Goal: Task Accomplishment & Management: Use online tool/utility

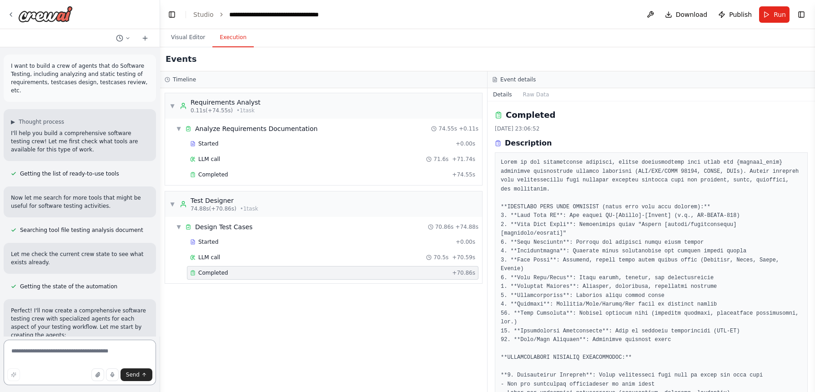
scroll to position [484, 0]
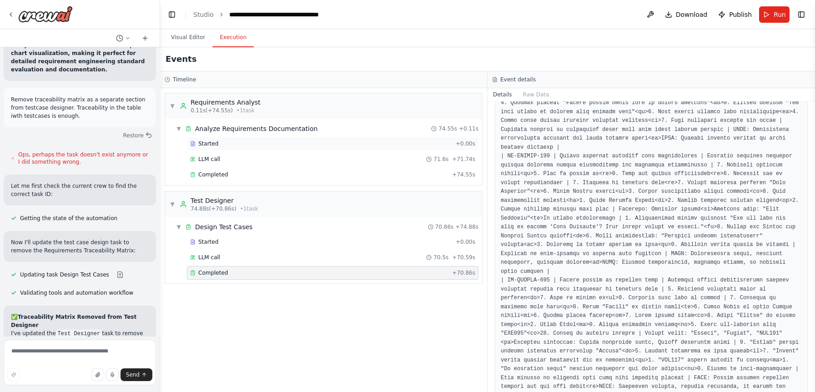
click at [261, 148] on div "Started + 0.00s" at bounding box center [332, 144] width 291 height 14
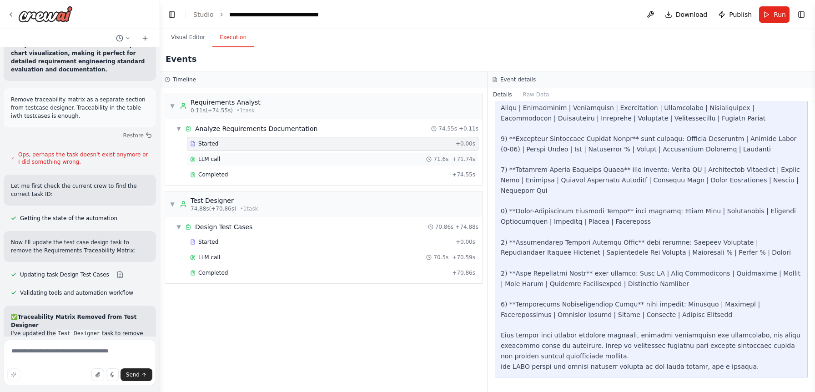
scroll to position [1571, 0]
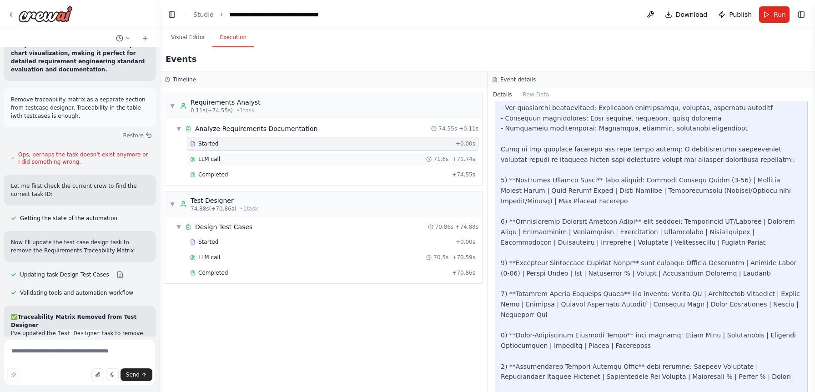
click at [261, 160] on div "LLM call 71.6s + 71.74s" at bounding box center [332, 159] width 285 height 7
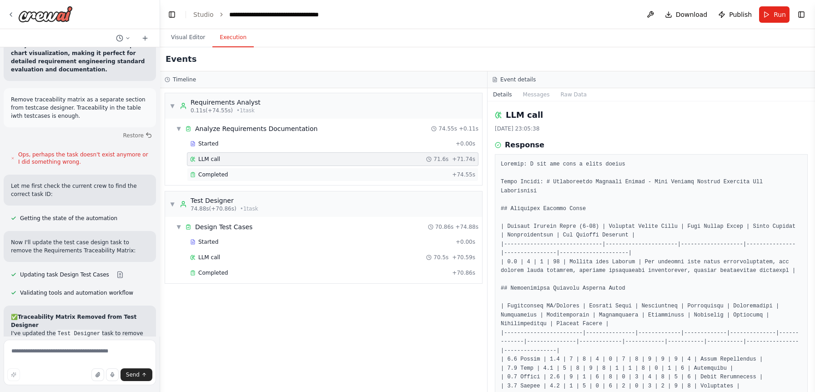
click at [261, 170] on div "Completed + 74.55s" at bounding box center [332, 175] width 291 height 14
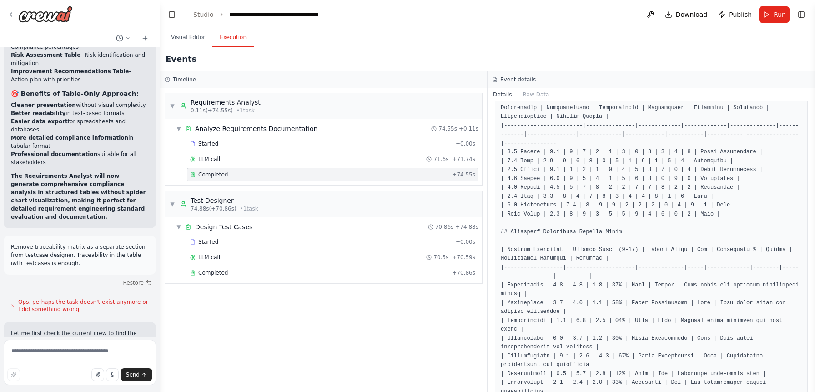
scroll to position [8583, 0]
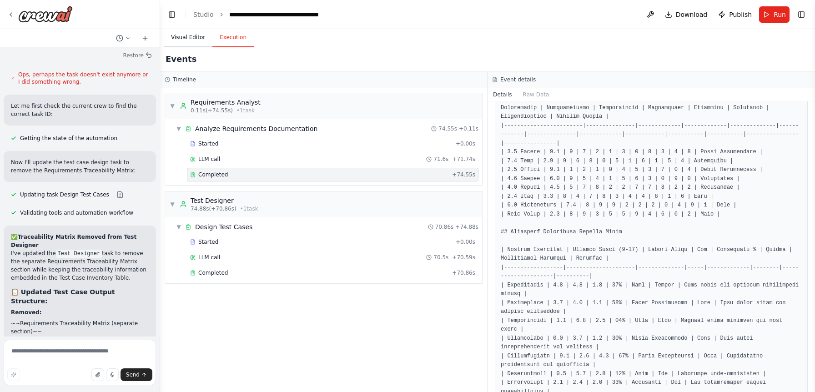
click at [190, 41] on button "Visual Editor" at bounding box center [188, 37] width 49 height 19
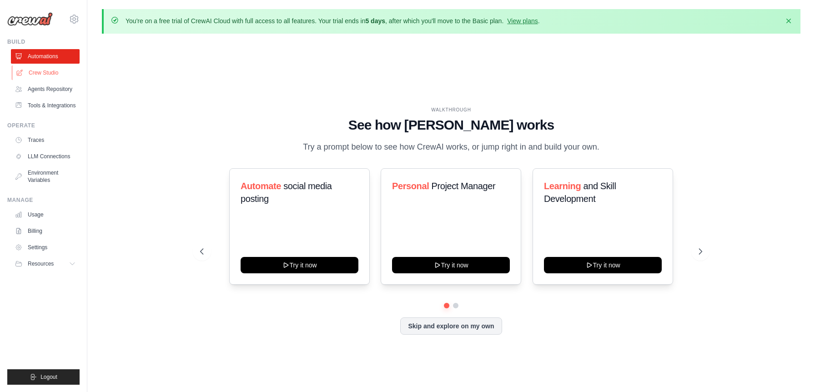
click at [54, 75] on link "Crew Studio" at bounding box center [46, 72] width 69 height 15
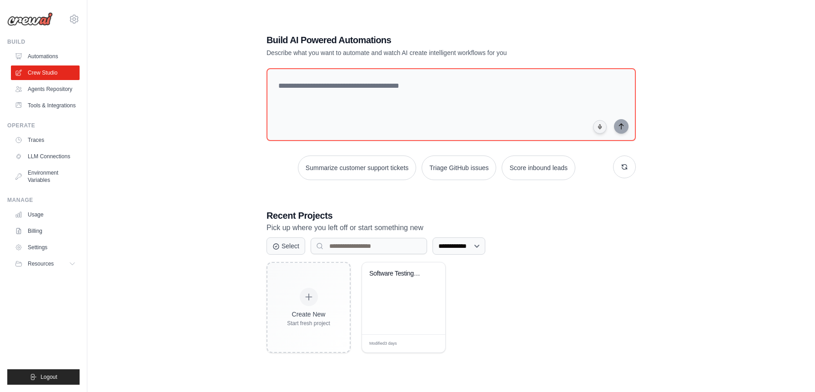
scroll to position [49, 0]
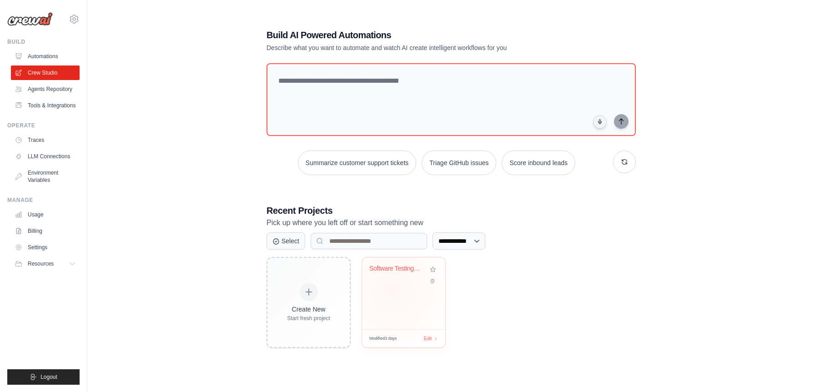
click at [393, 291] on div "Software Testing Quality Assurance ..." at bounding box center [403, 293] width 83 height 72
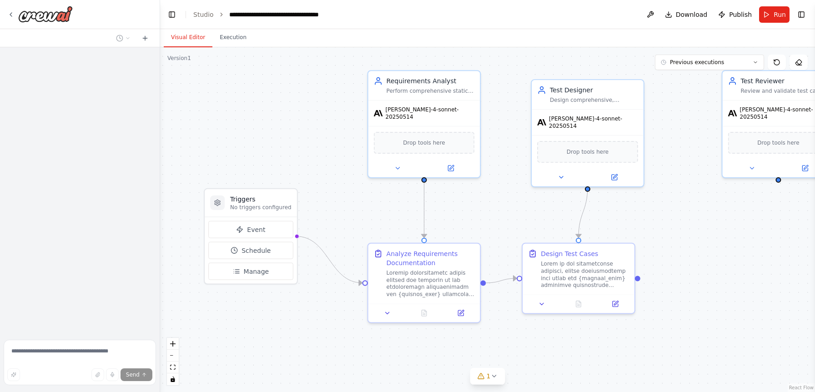
drag, startPoint x: 230, startPoint y: 153, endPoint x: 256, endPoint y: 121, distance: 40.8
click at [256, 121] on div ".deletable-edge-delete-btn { width: 20px; height: 20px; border: 0px solid #ffff…" at bounding box center [487, 219] width 655 height 345
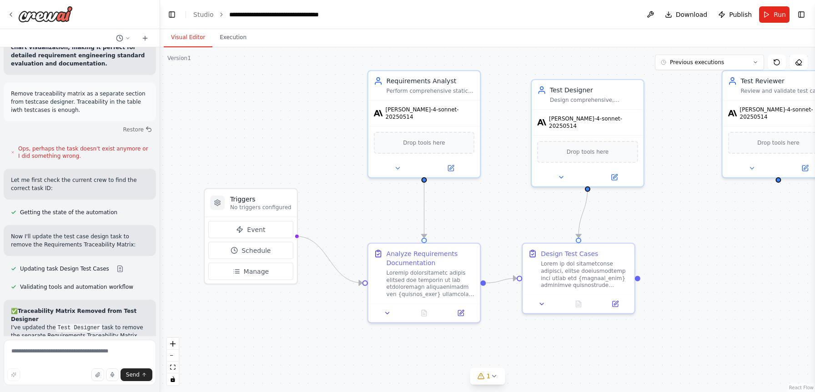
scroll to position [8509, 0]
click at [432, 271] on div at bounding box center [430, 281] width 88 height 29
click at [432, 130] on div "Drop tools here" at bounding box center [424, 141] width 101 height 22
click at [391, 161] on button at bounding box center [397, 166] width 51 height 11
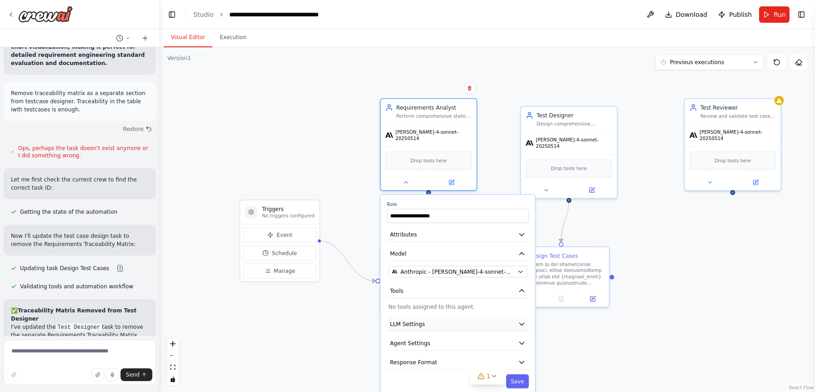
click at [504, 326] on button "LLM Settings" at bounding box center [458, 324] width 142 height 15
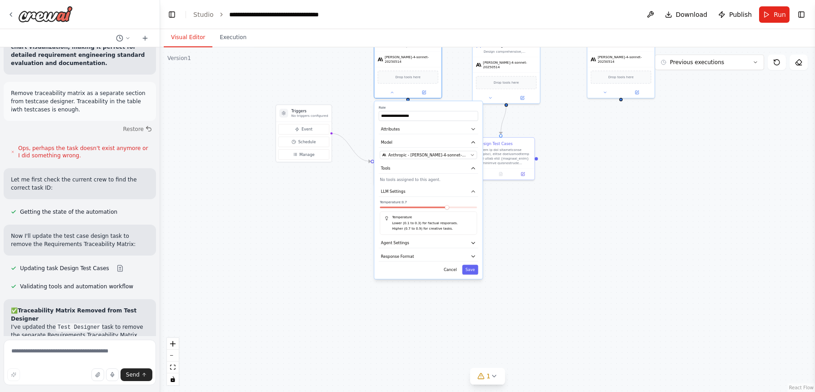
drag, startPoint x: 606, startPoint y: 360, endPoint x: 562, endPoint y: 230, distance: 137.5
click at [562, 230] on div ".deletable-edge-delete-btn { width: 20px; height: 20px; border: 0px solid #ffff…" at bounding box center [487, 219] width 655 height 345
click at [473, 255] on icon "button" at bounding box center [473, 256] width 3 height 2
click at [475, 245] on div "**********" at bounding box center [428, 203] width 108 height 207
click at [472, 246] on div "**********" at bounding box center [428, 203] width 108 height 207
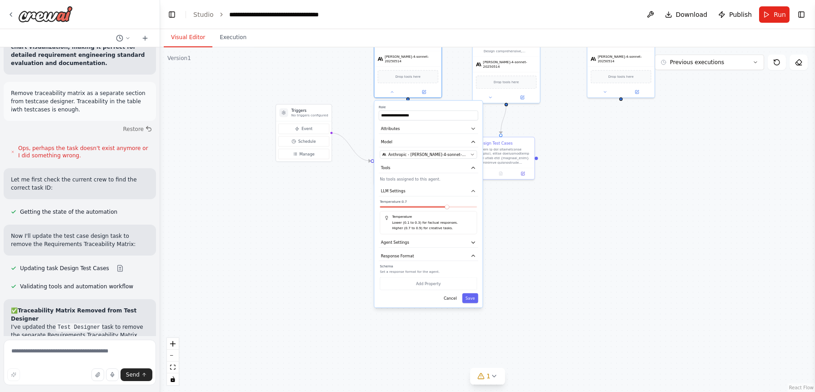
click at [473, 245] on div "**********" at bounding box center [428, 203] width 108 height 207
click at [467, 242] on button "Agent Settings" at bounding box center [429, 242] width 100 height 10
click at [558, 239] on div ".deletable-edge-delete-btn { width: 20px; height: 20px; border: 0px solid #ffff…" at bounding box center [487, 219] width 655 height 345
click at [395, 91] on div at bounding box center [407, 90] width 67 height 11
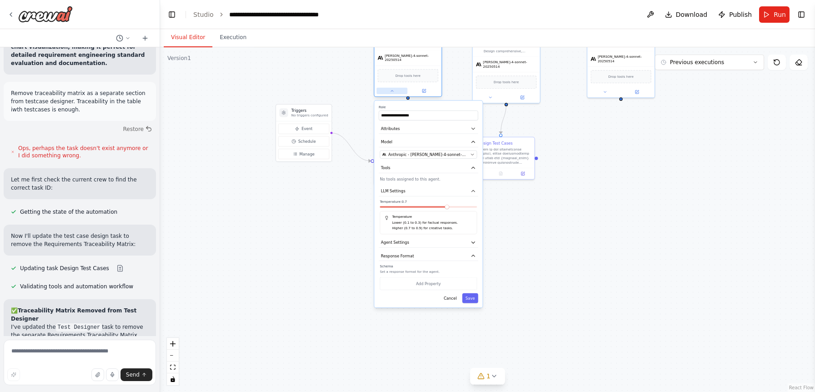
click at [390, 89] on icon at bounding box center [392, 91] width 5 height 5
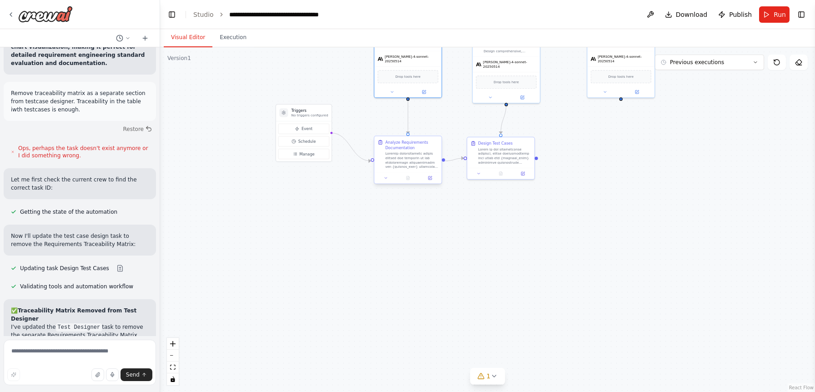
click at [421, 151] on div "Analyze Requirements Documentation" at bounding box center [411, 155] width 53 height 30
click at [425, 177] on button at bounding box center [430, 178] width 19 height 6
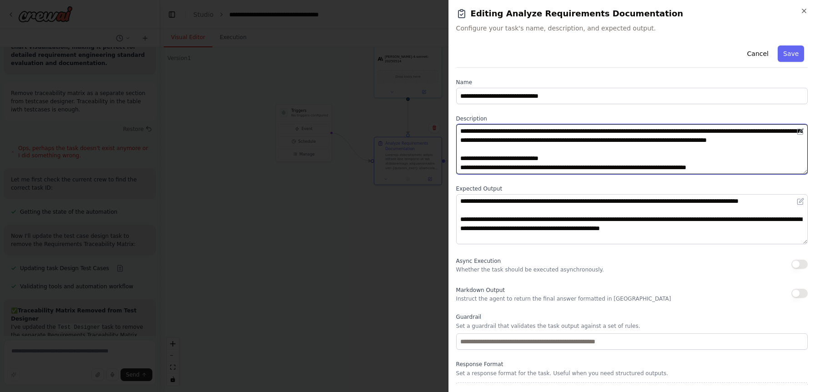
click at [596, 166] on textarea at bounding box center [631, 149] width 351 height 50
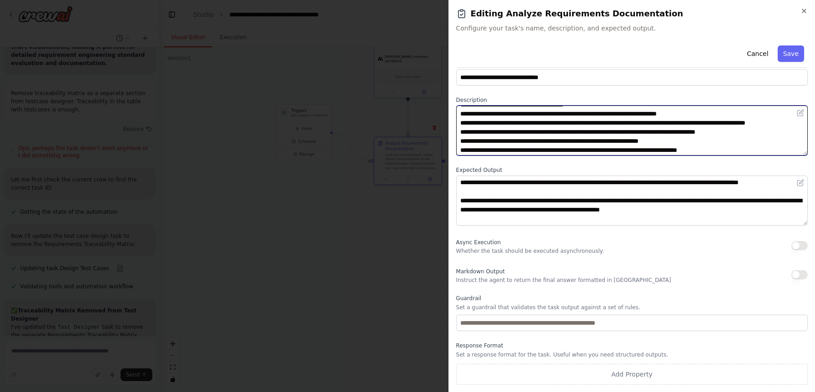
scroll to position [0, 0]
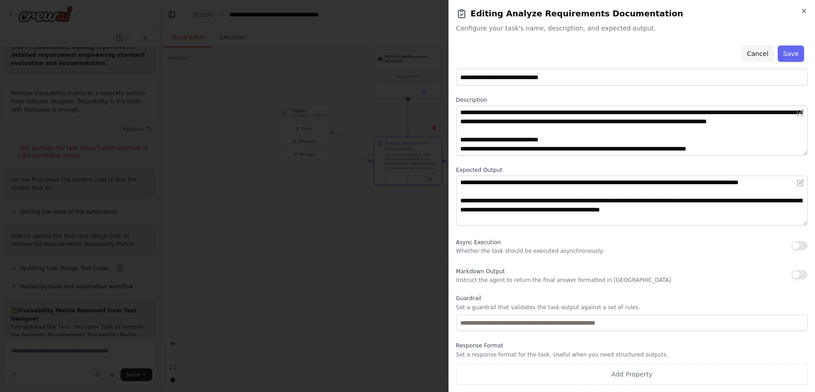
click at [752, 55] on button "Cancel" at bounding box center [757, 53] width 32 height 16
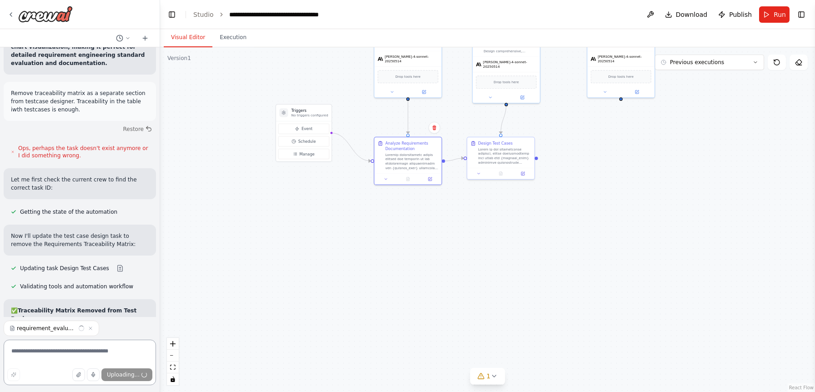
click at [48, 352] on textarea at bounding box center [80, 362] width 152 height 45
click at [62, 348] on textarea at bounding box center [80, 362] width 152 height 45
type textarea "**********"
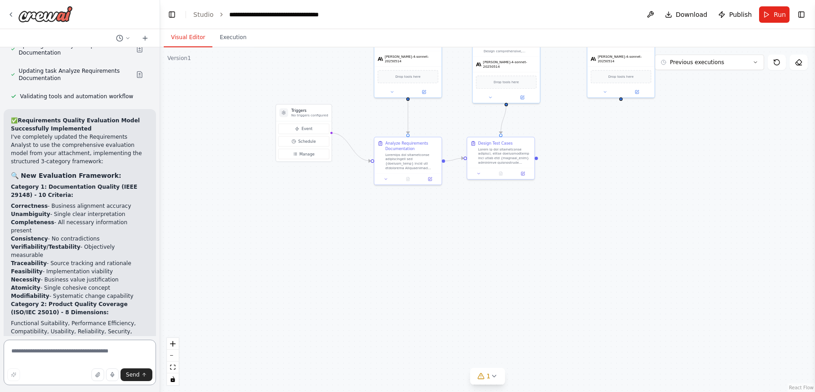
scroll to position [9330, 0]
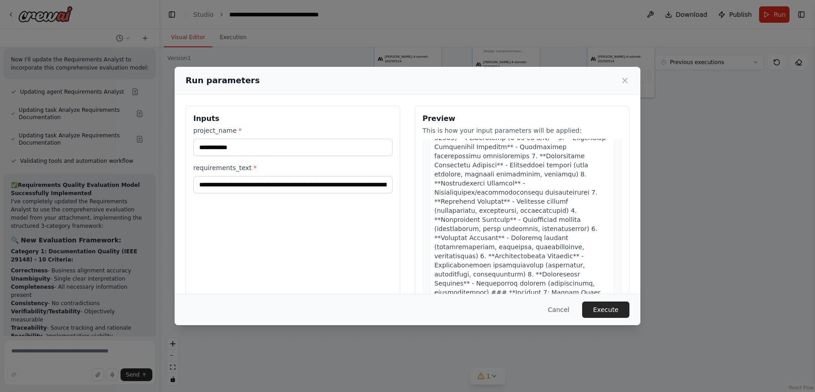
scroll to position [1238, 0]
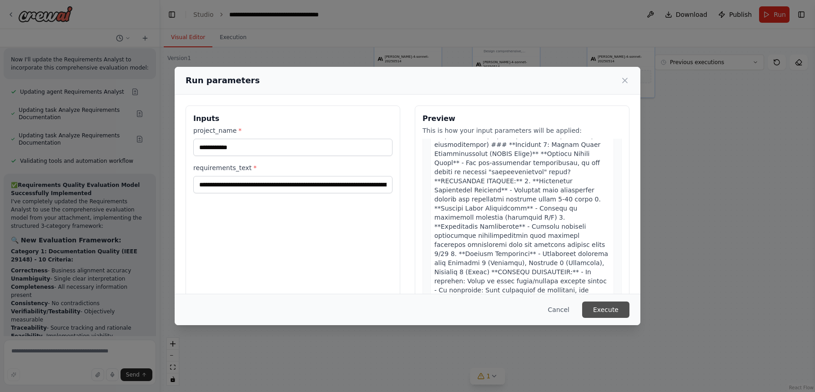
click at [601, 308] on button "Execute" at bounding box center [605, 309] width 47 height 16
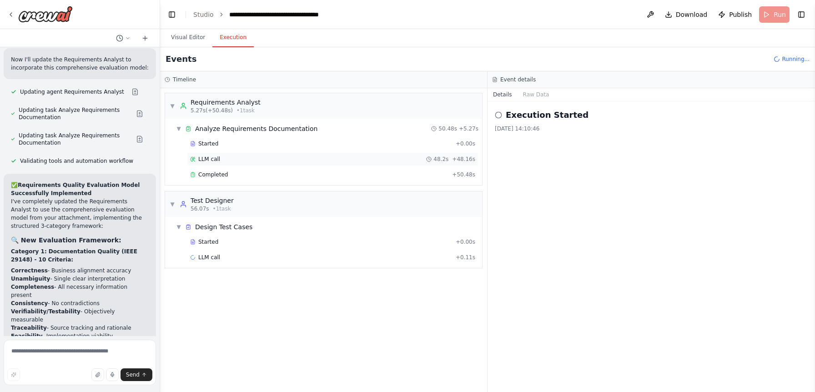
click at [310, 161] on div "LLM call 48.2s + 48.16s" at bounding box center [332, 159] width 285 height 7
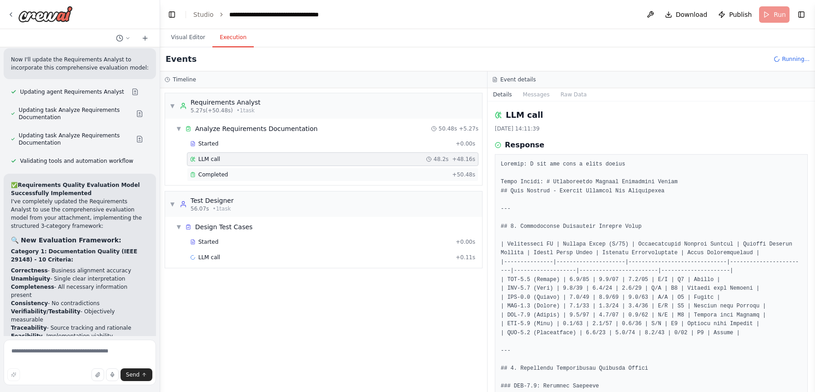
click at [359, 174] on div "Completed" at bounding box center [319, 174] width 258 height 7
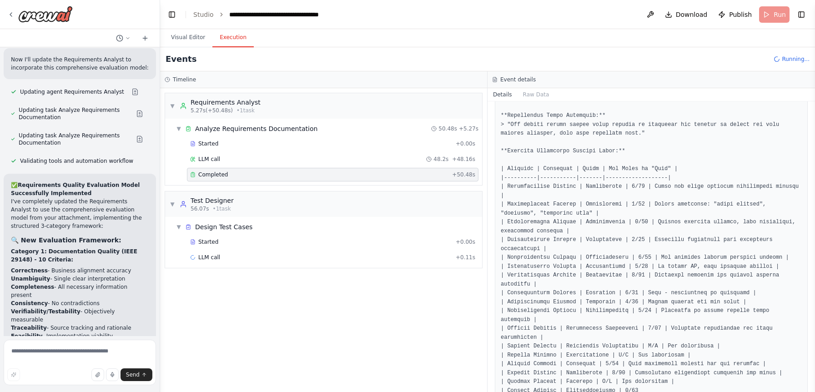
scroll to position [2941, 0]
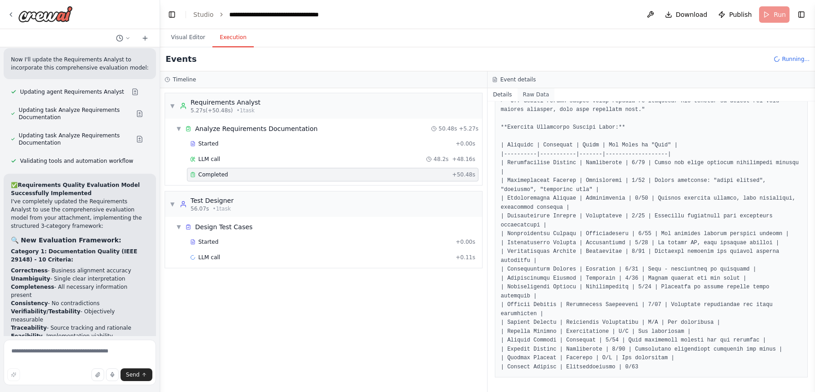
click at [537, 92] on button "Raw Data" at bounding box center [535, 94] width 37 height 13
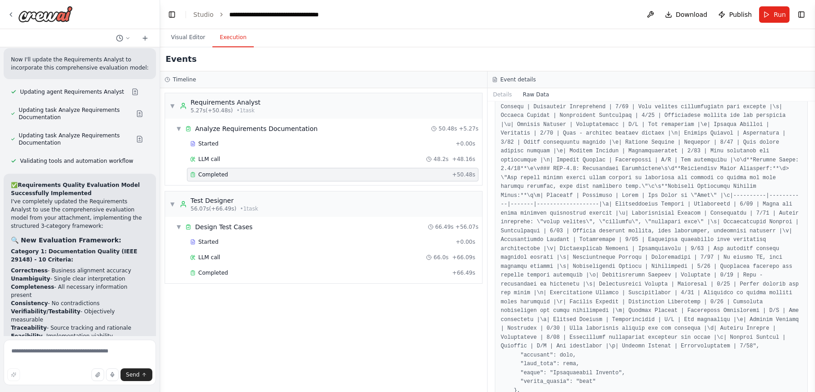
scroll to position [9330, 0]
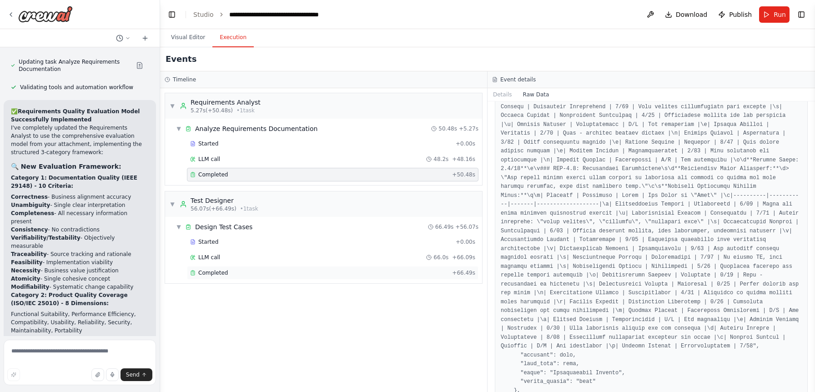
click at [383, 271] on div "Completed" at bounding box center [319, 272] width 258 height 7
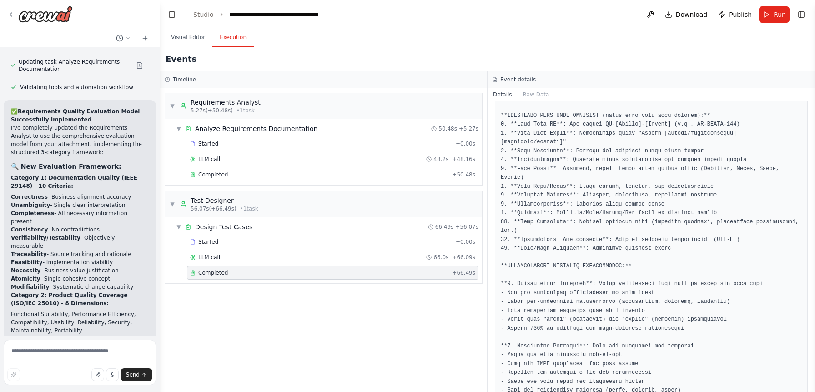
scroll to position [0, 0]
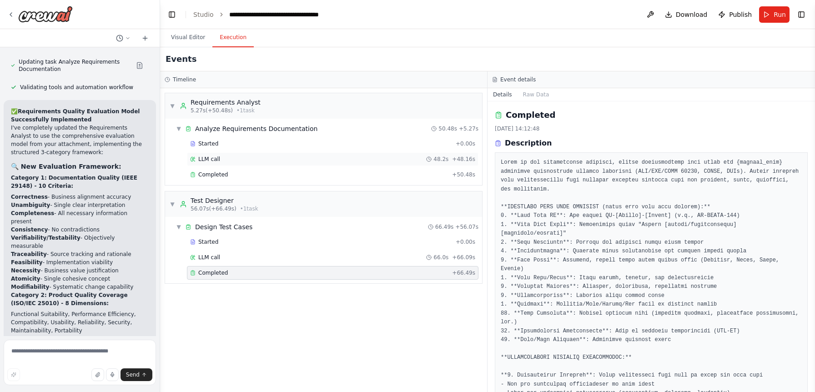
click at [255, 166] on div "LLM call 48.2s + 48.16s" at bounding box center [332, 159] width 291 height 14
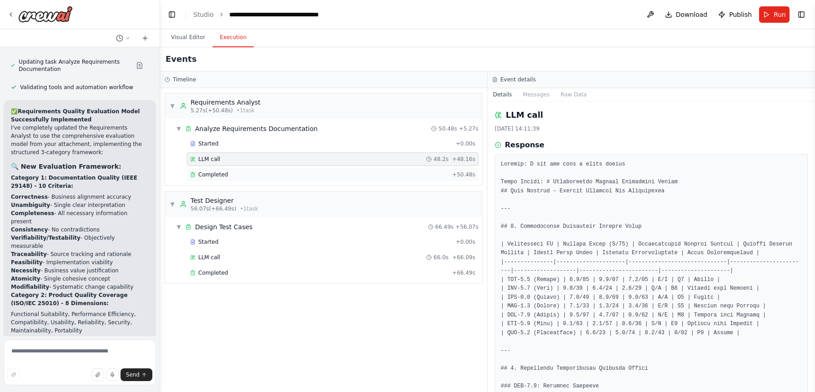
click at [251, 176] on div "Completed" at bounding box center [319, 174] width 258 height 7
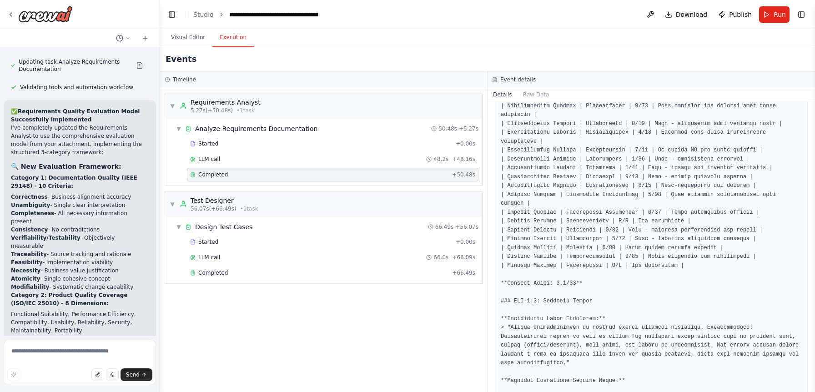
scroll to position [2153, 0]
